Goal: Complete application form: Complete application form

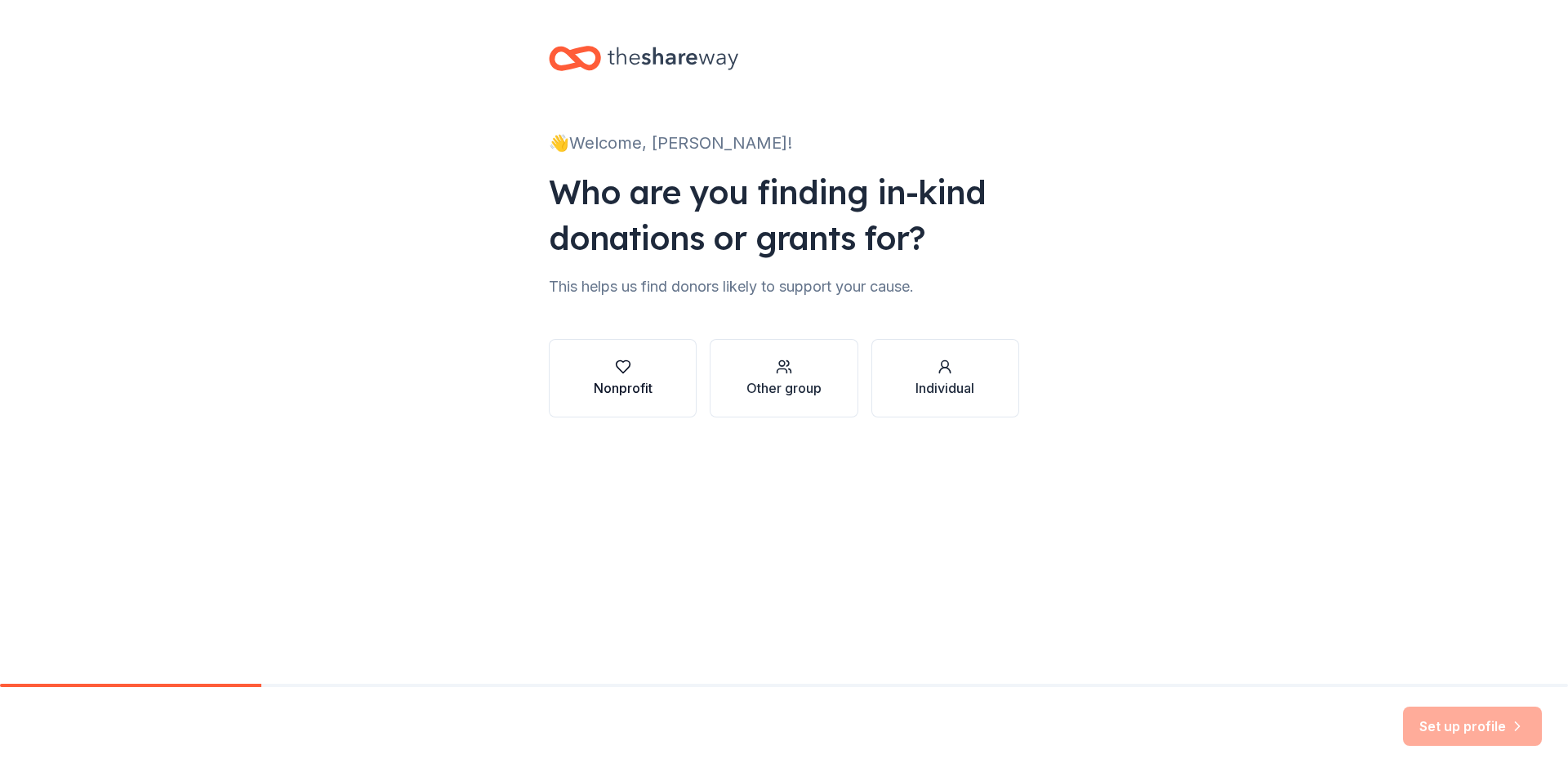
click at [617, 372] on icon "button" at bounding box center [623, 366] width 16 height 16
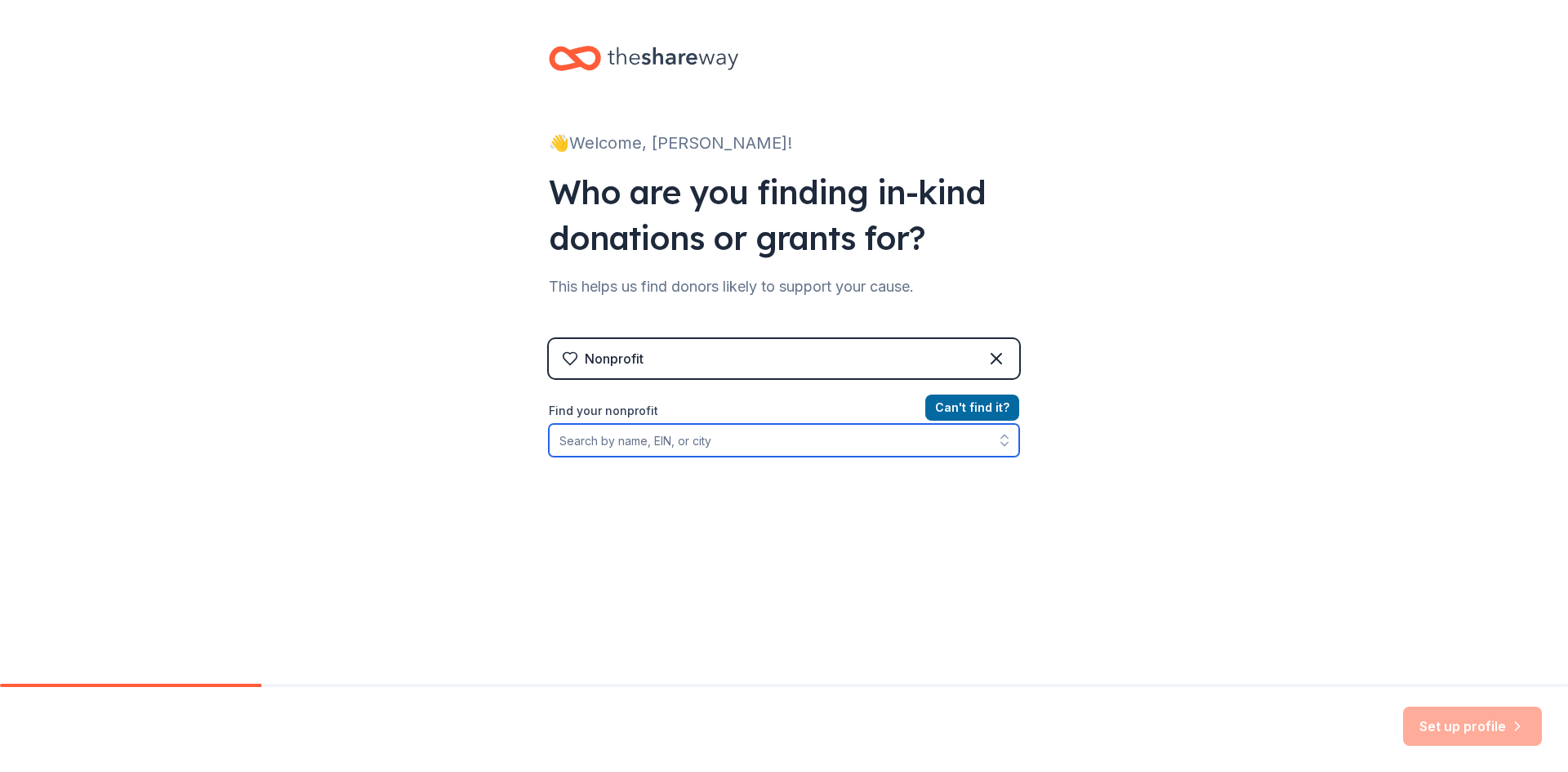
click at [641, 441] on input "Find your nonprofit" at bounding box center [784, 440] width 470 height 32
type input "[GEOGRAPHIC_DATA]"
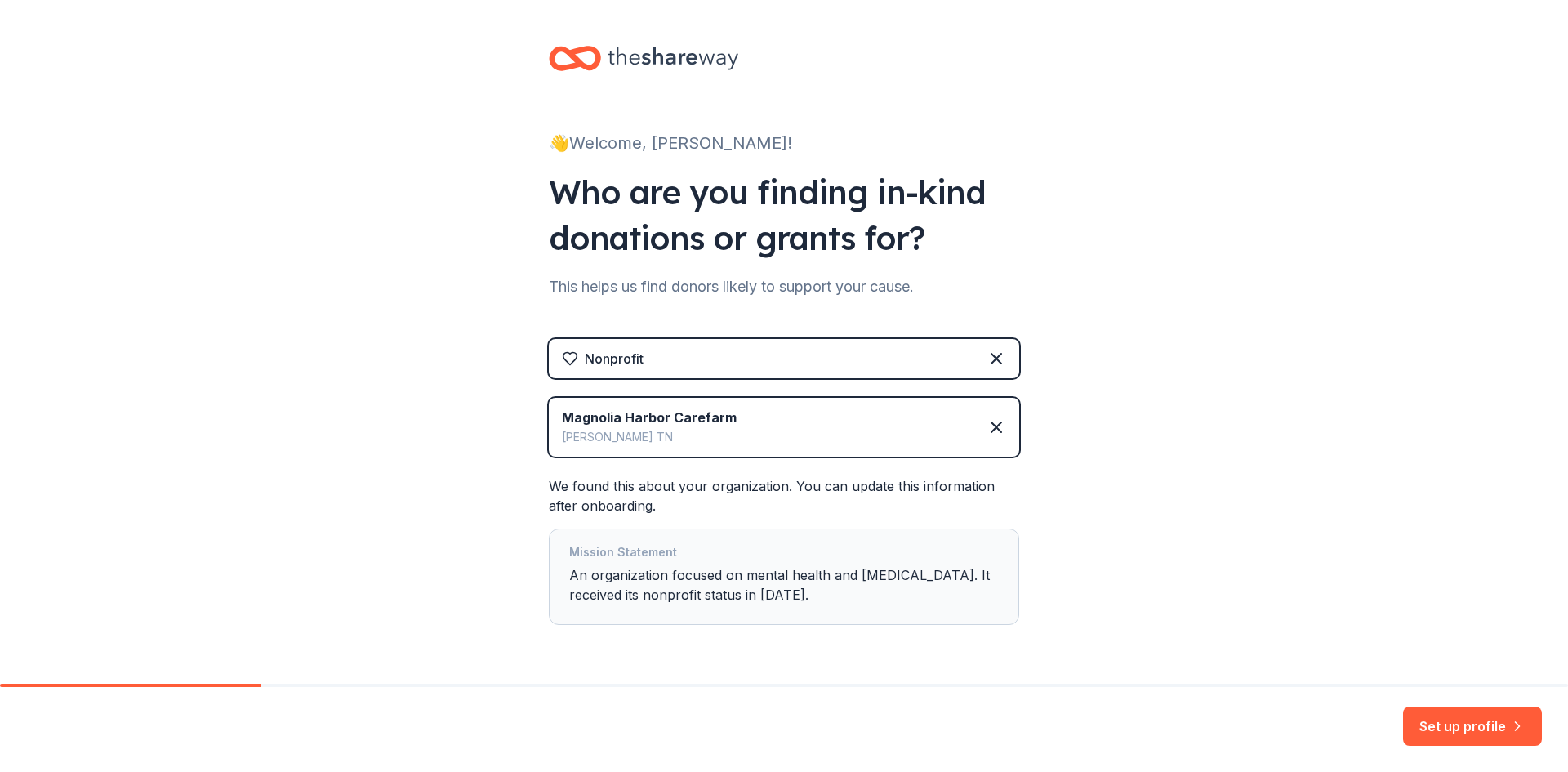
scroll to position [52, 0]
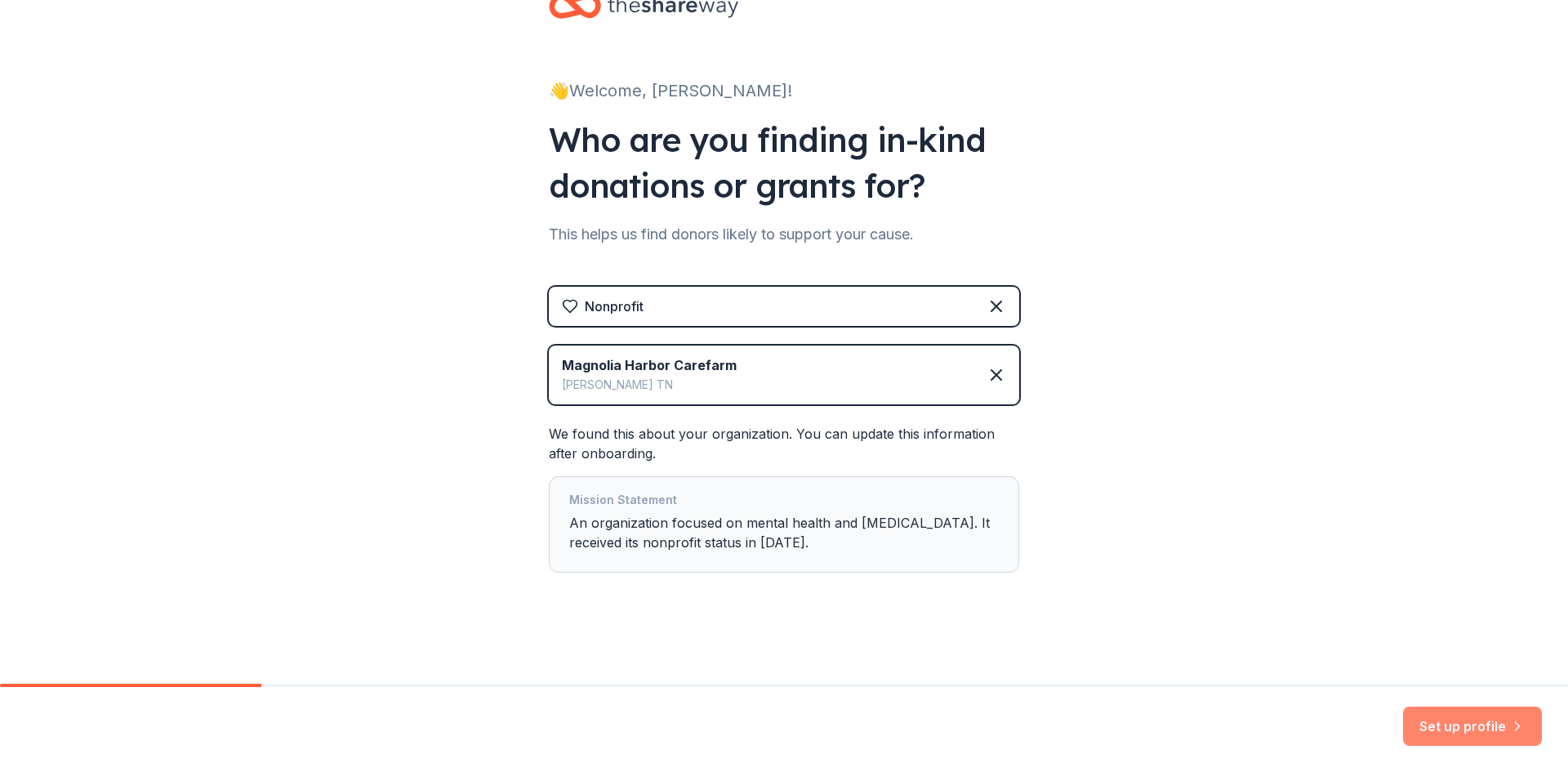
click at [1466, 722] on button "Set up profile" at bounding box center [1472, 726] width 139 height 39
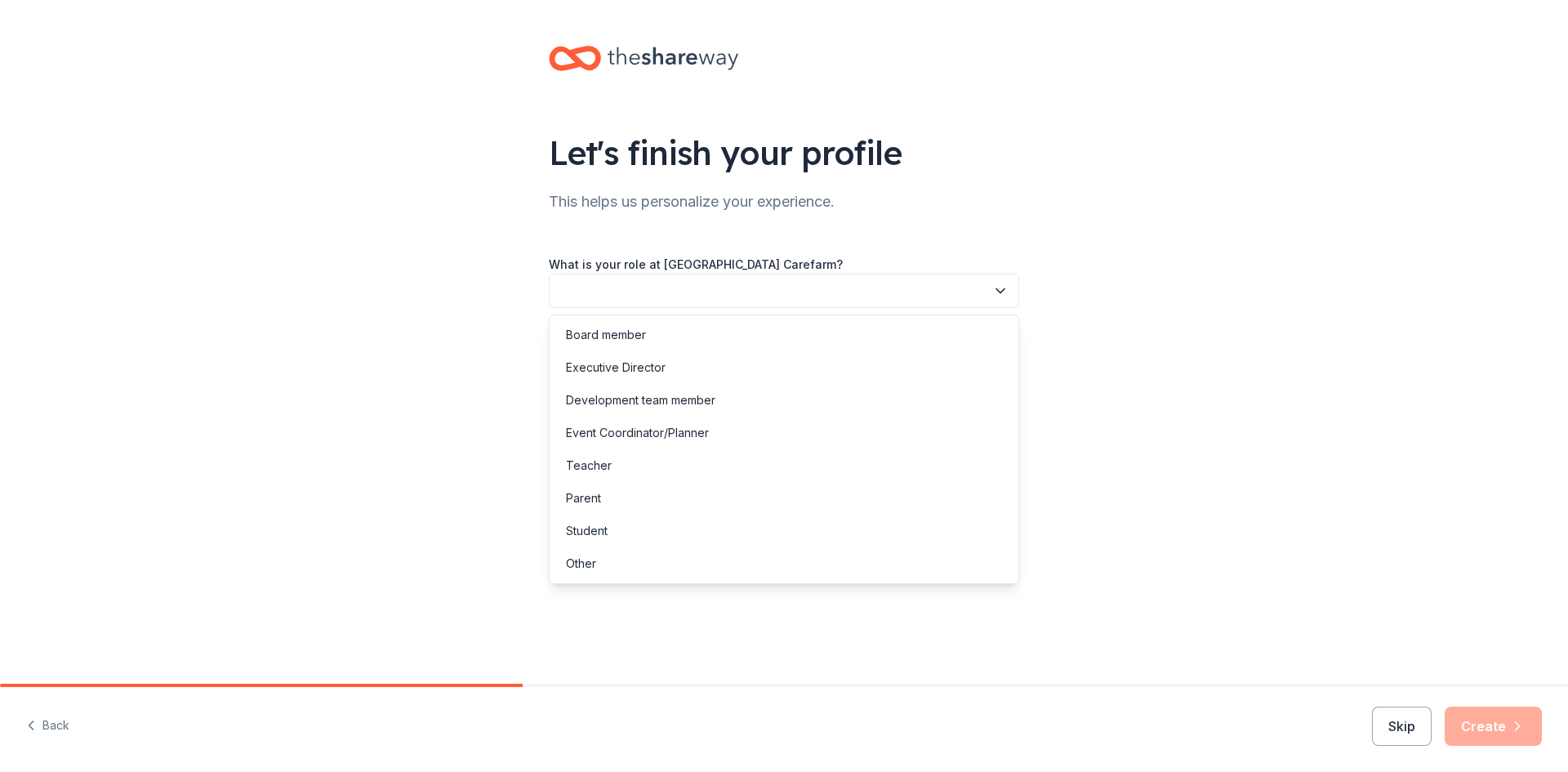
click at [730, 291] on button "button" at bounding box center [784, 291] width 470 height 34
click at [631, 336] on div "Board member" at bounding box center [606, 335] width 80 height 20
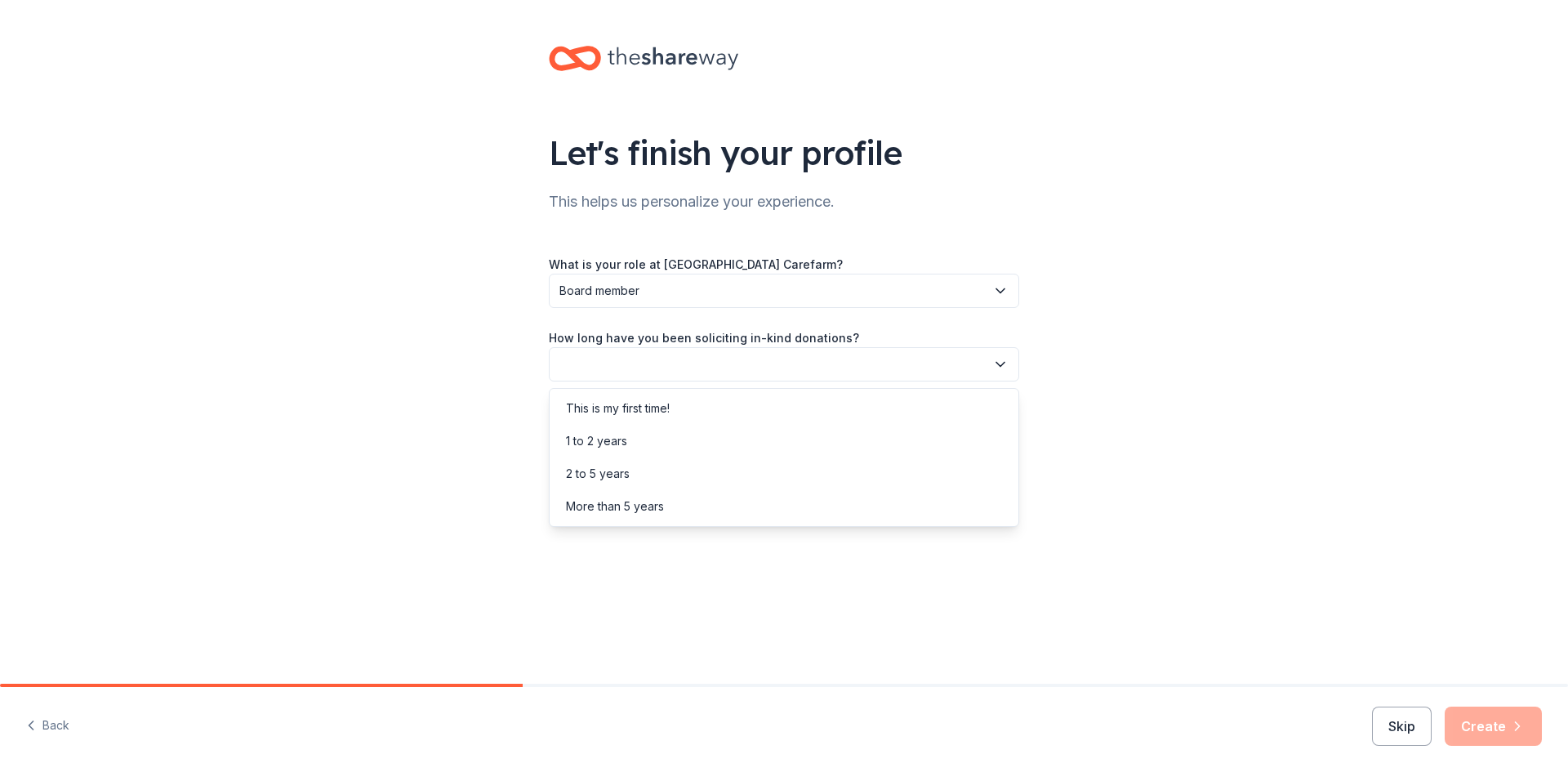
click at [797, 365] on button "button" at bounding box center [784, 364] width 470 height 34
click at [623, 443] on div "1 to 2 years" at bounding box center [596, 441] width 61 height 20
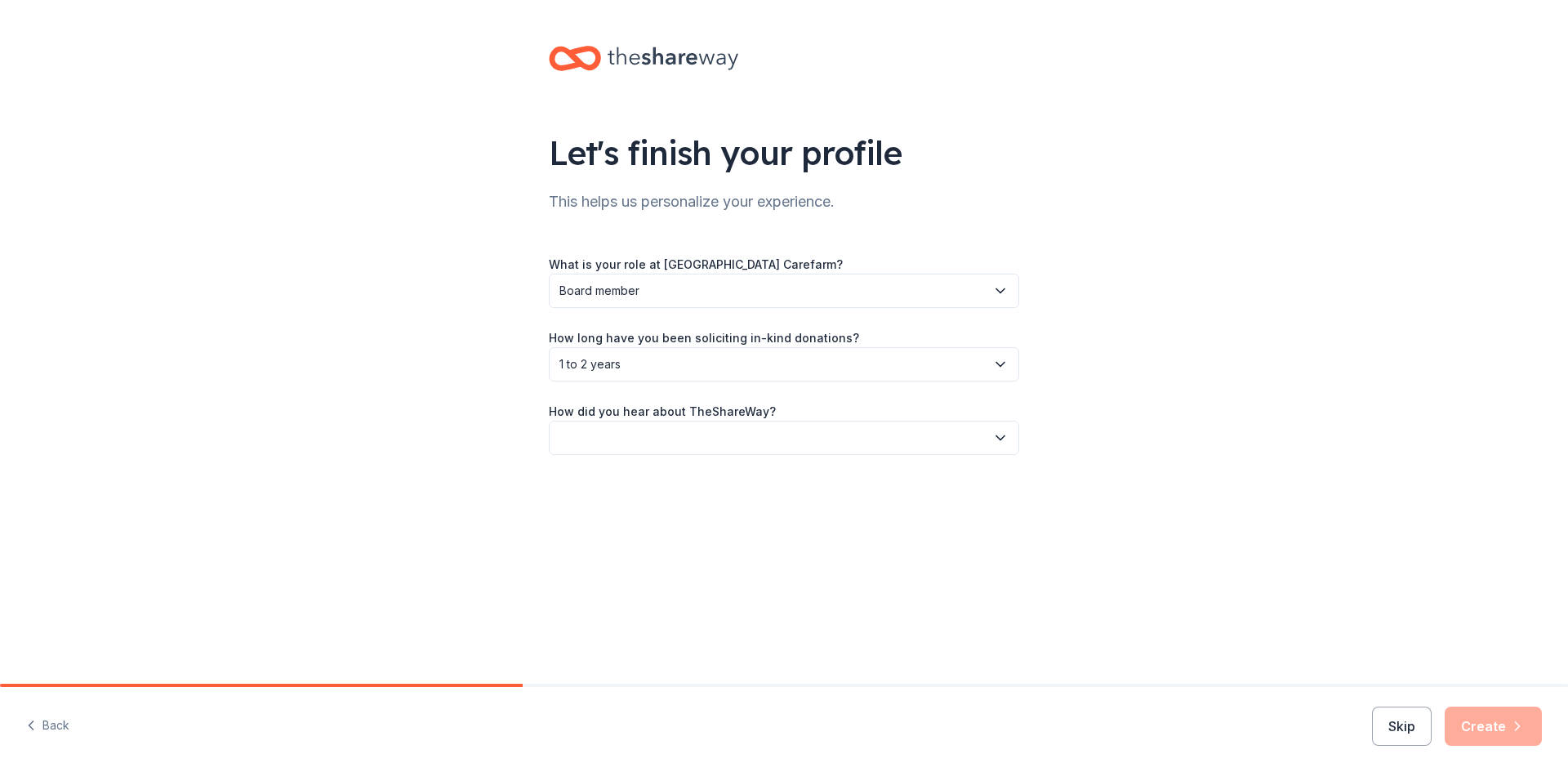
click at [625, 437] on button "button" at bounding box center [784, 437] width 470 height 34
click at [639, 518] on div "Online search" at bounding box center [602, 514] width 74 height 20
click at [1494, 725] on button "Create" at bounding box center [1493, 726] width 97 height 39
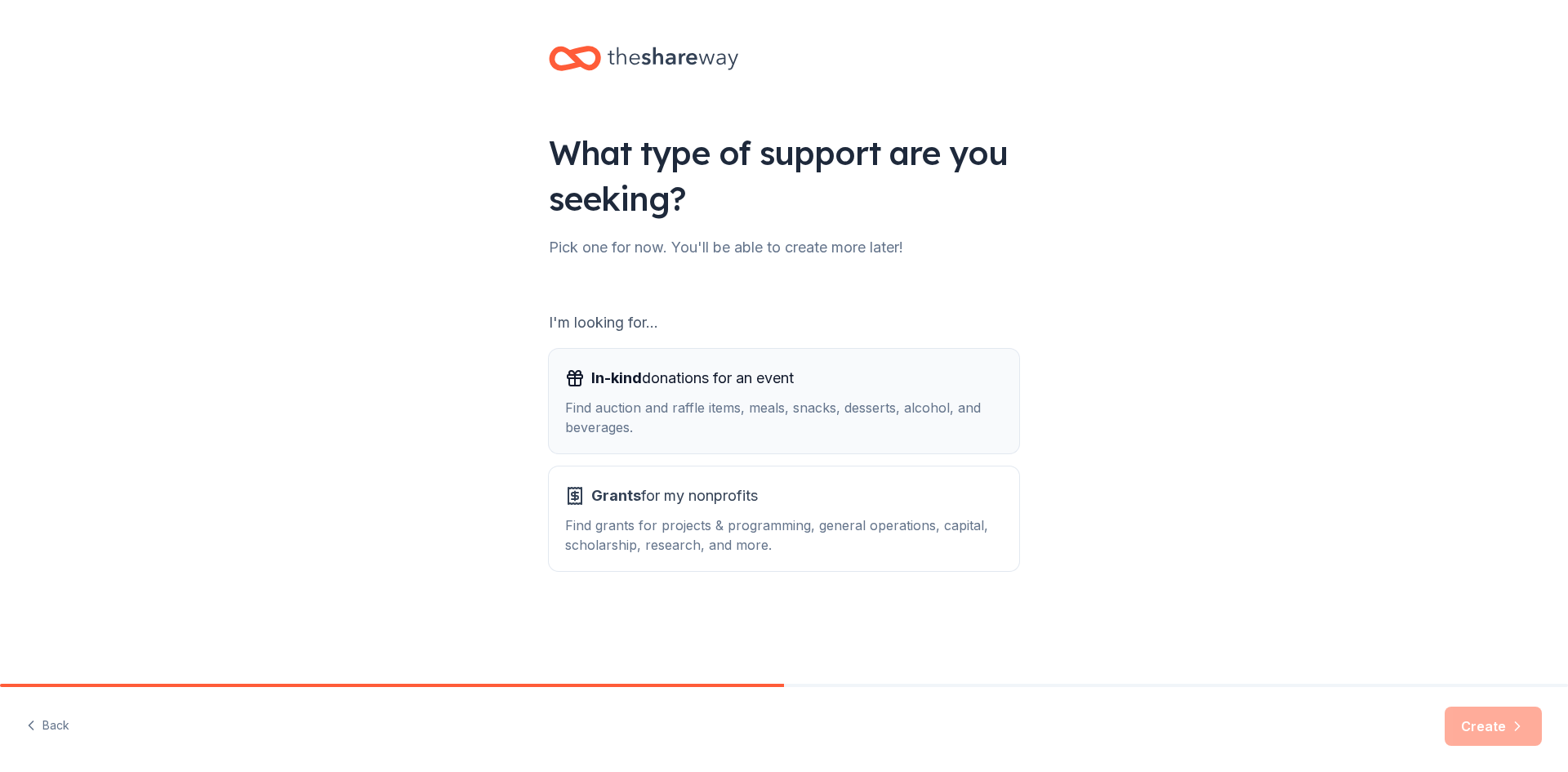
click at [621, 397] on div "In-kind donations for an event Find auction and raffle items, meals, snacks, de…" at bounding box center [784, 401] width 438 height 71
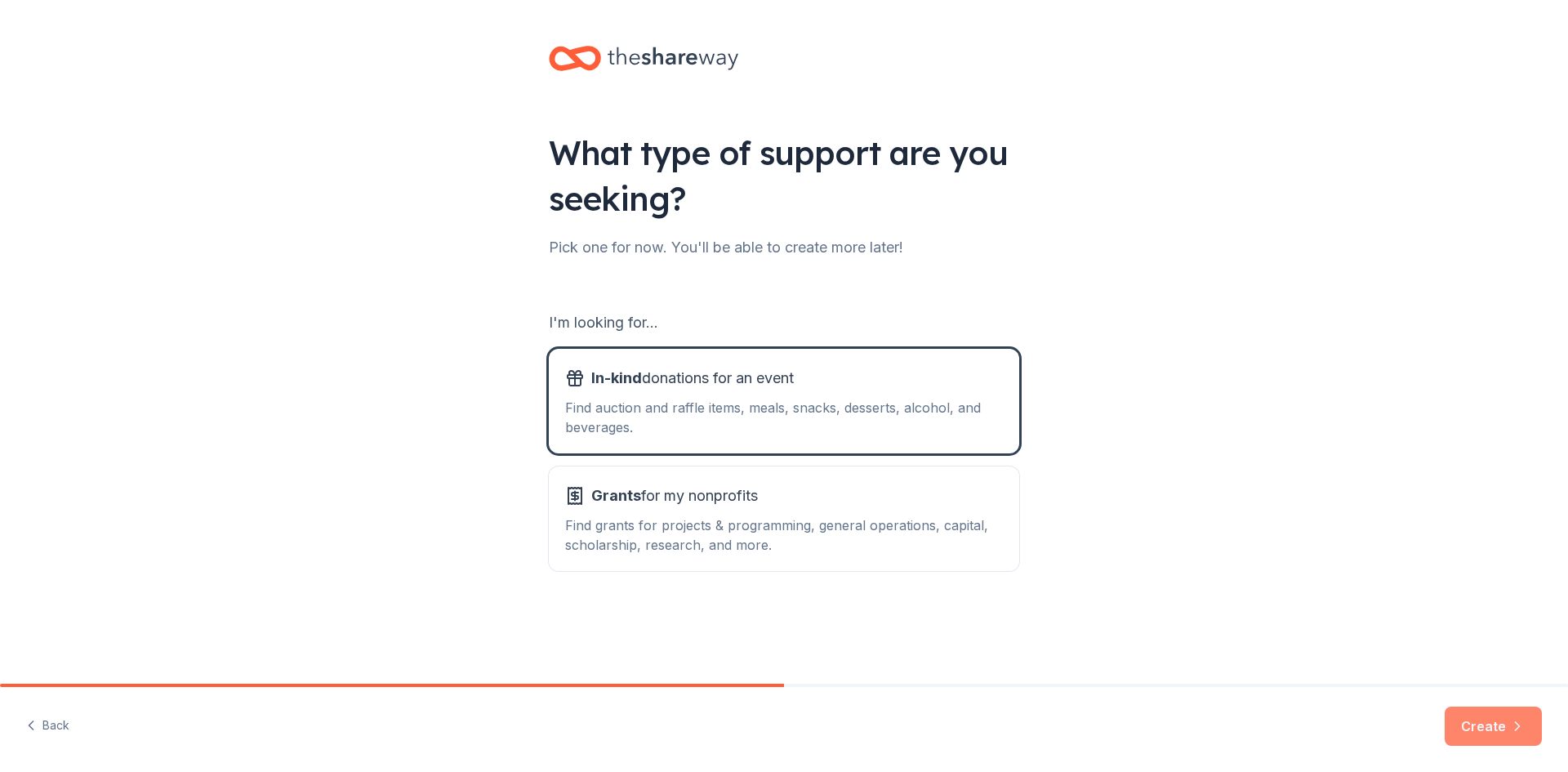
click at [1474, 724] on button "Create" at bounding box center [1493, 726] width 97 height 39
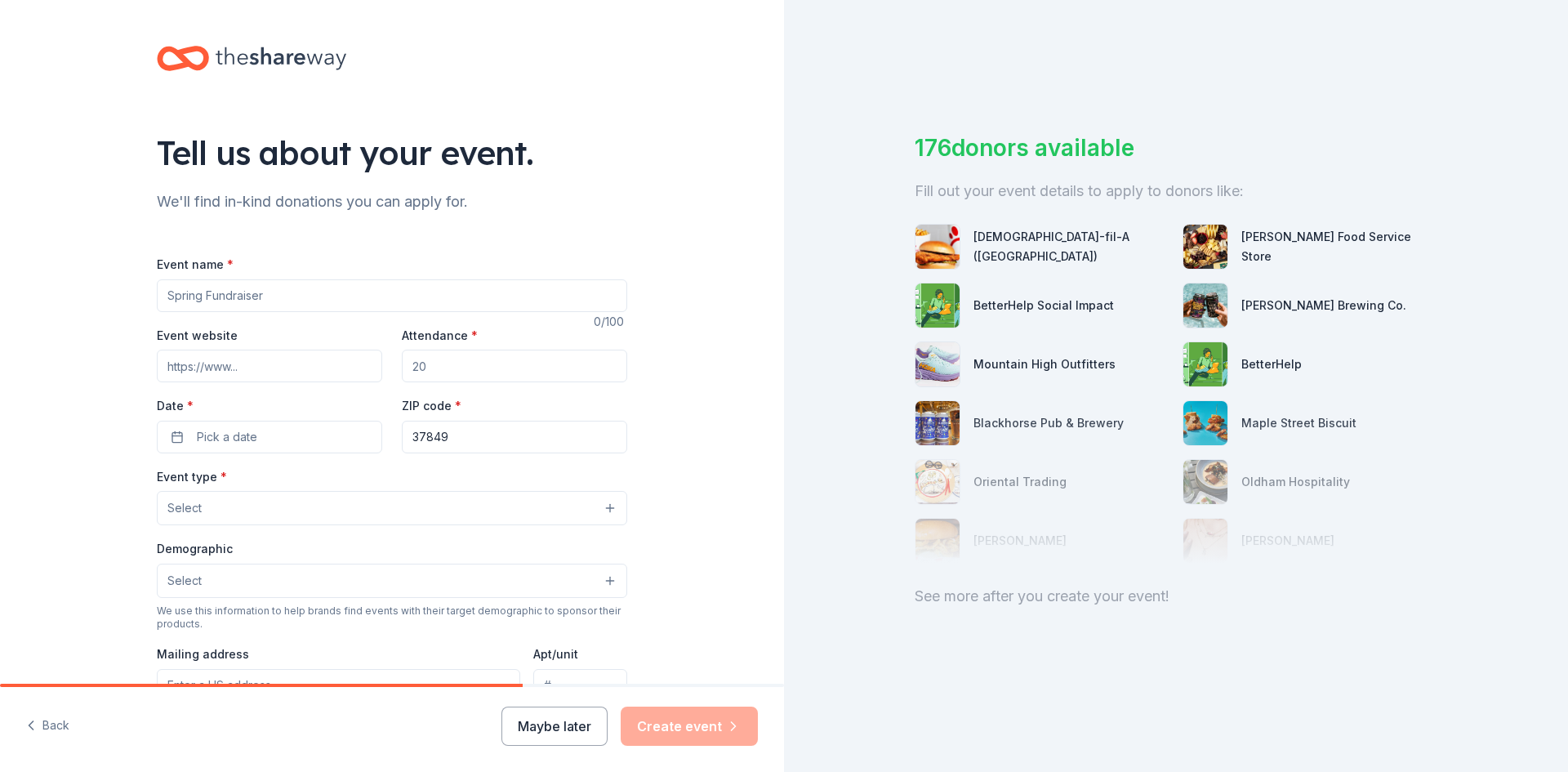
click at [299, 295] on input "Event name *" at bounding box center [391, 295] width 470 height 32
type input "F"
type input "5 year Anniversary Celebration"
click at [305, 371] on input "Event website" at bounding box center [269, 366] width 225 height 32
click at [446, 370] on input "Attendance *" at bounding box center [514, 366] width 225 height 32
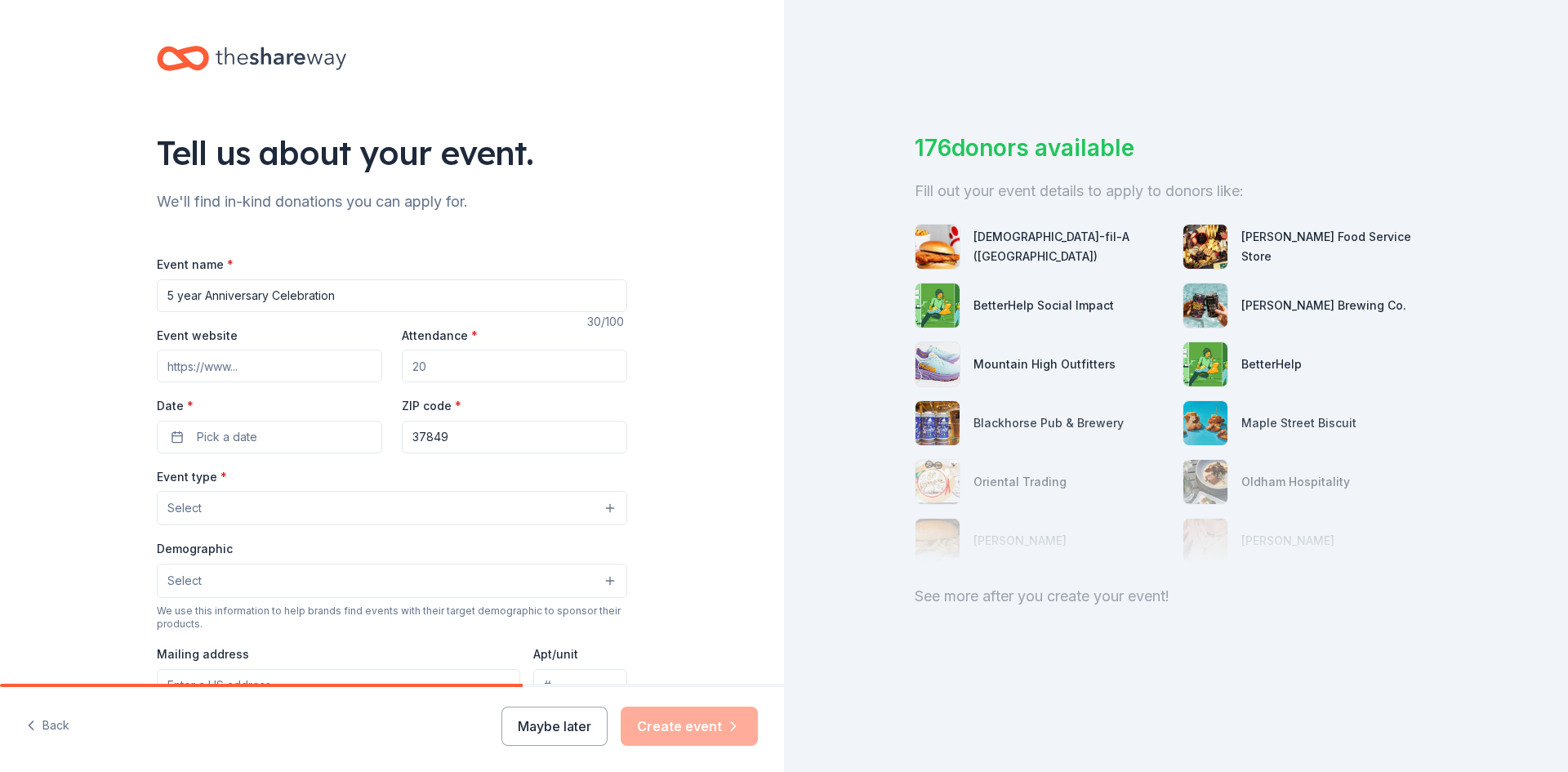
drag, startPoint x: 428, startPoint y: 366, endPoint x: 399, endPoint y: 365, distance: 29.0
click at [402, 365] on input "Attendance *" at bounding box center [514, 366] width 225 height 32
type input "150"
click at [568, 735] on button "Maybe later" at bounding box center [554, 726] width 106 height 39
